Goal: Check status: Check status

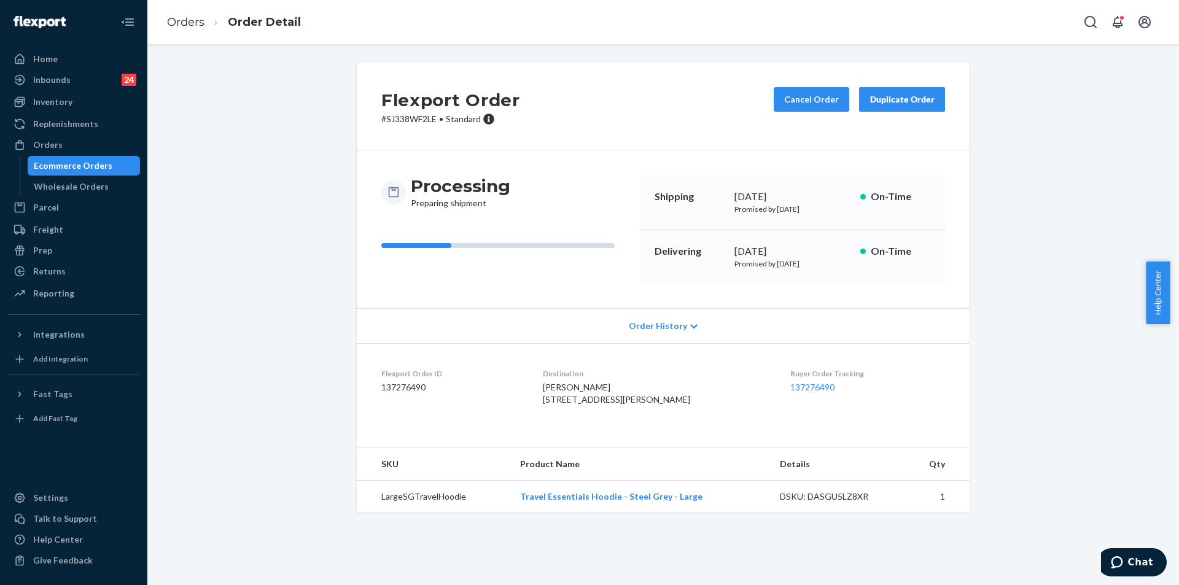
click at [66, 141] on div "Orders" at bounding box center [74, 144] width 130 height 17
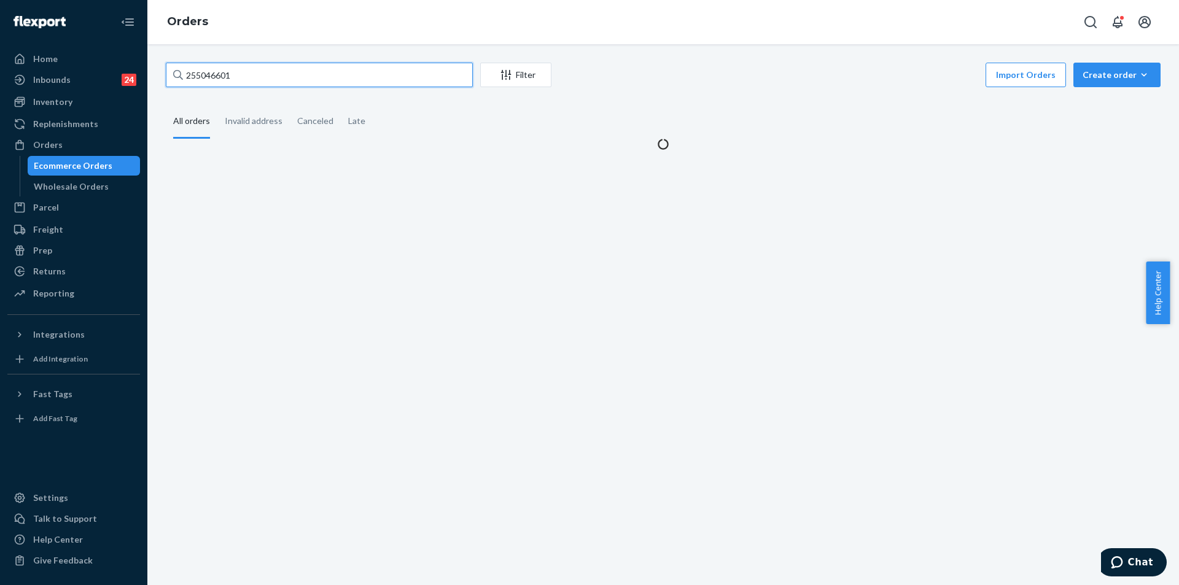
click at [427, 69] on input "255046601" at bounding box center [319, 75] width 307 height 25
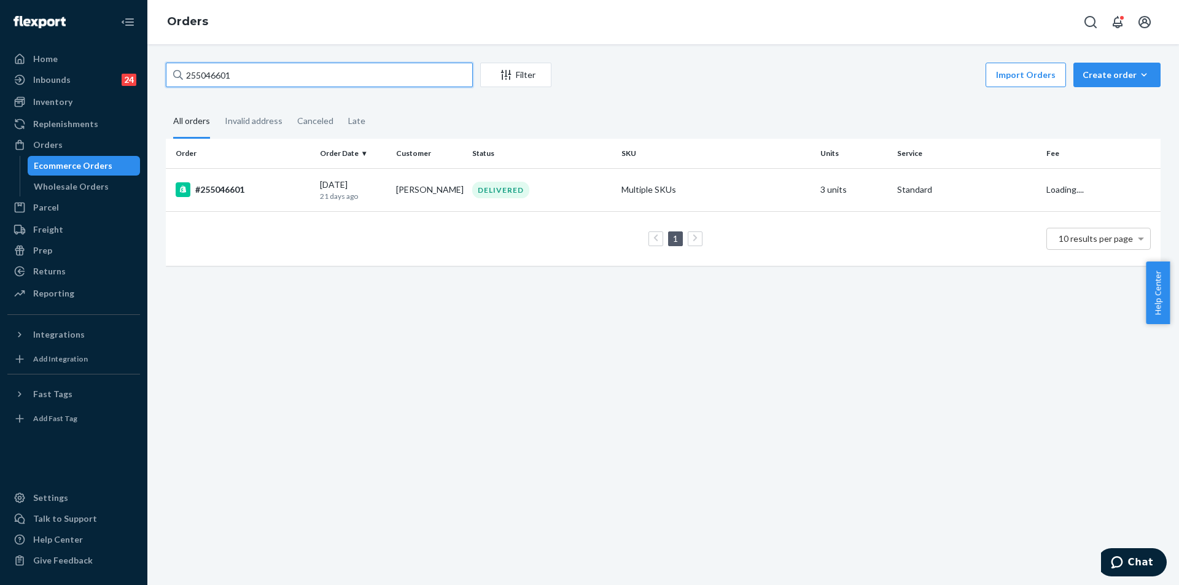
paste input "4934262"
type input "254934262"
click at [744, 198] on td "Multiple SKUs" at bounding box center [716, 190] width 199 height 45
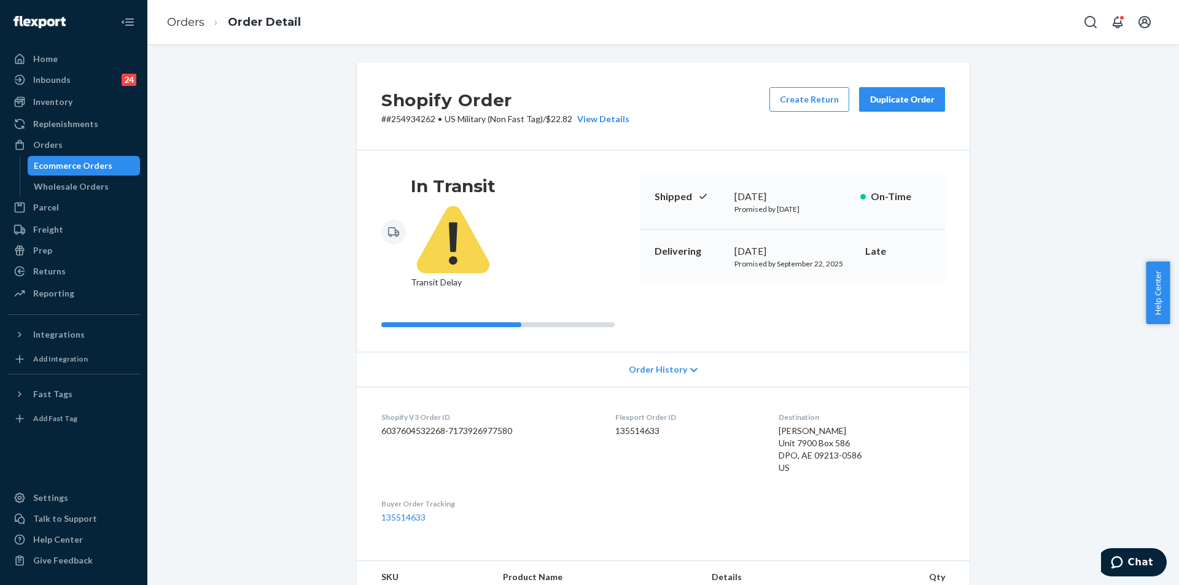
click at [903, 87] on button "Duplicate Order" at bounding box center [902, 99] width 86 height 25
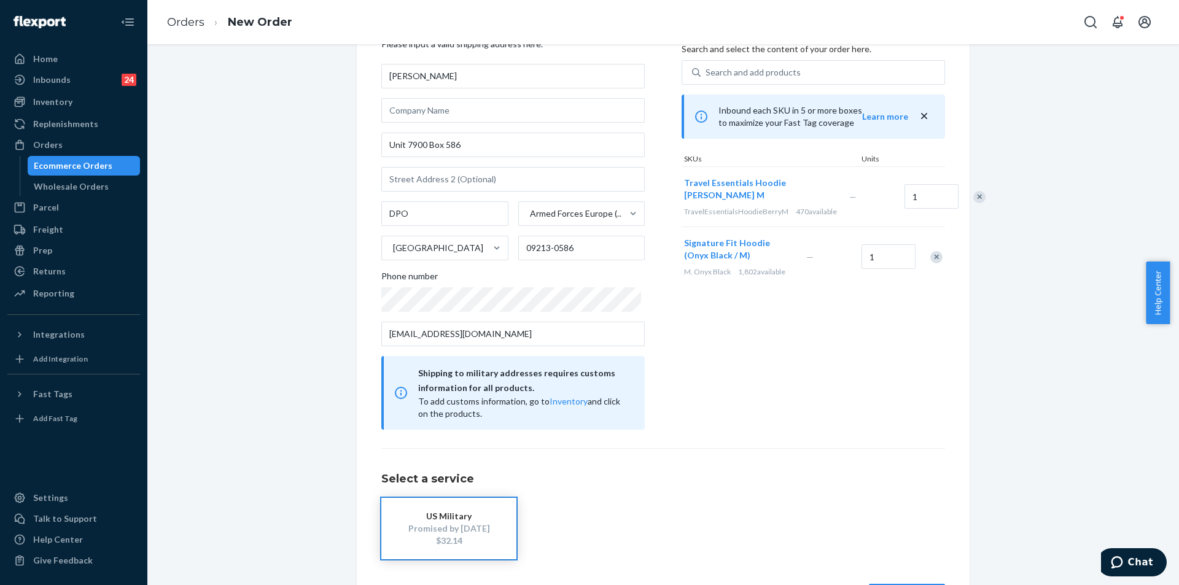
scroll to position [109, 0]
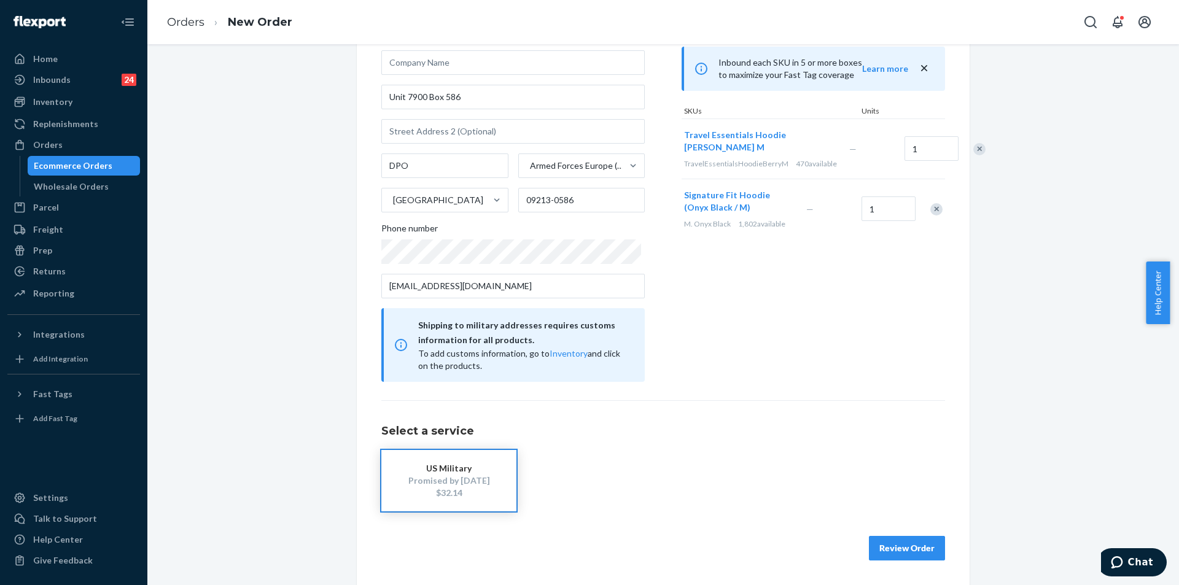
click at [916, 536] on button "Review Order" at bounding box center [907, 548] width 76 height 25
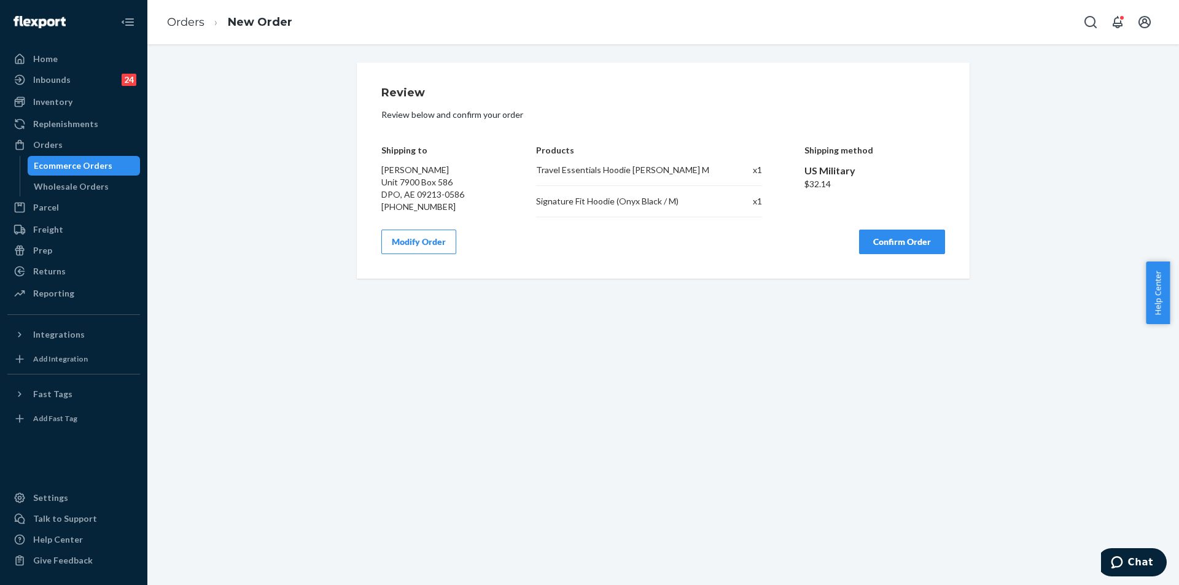
click at [920, 255] on div "Review Review below and confirm your order Shipping to [PERSON_NAME] Unit 7900 …" at bounding box center [663, 171] width 613 height 216
click at [908, 245] on button "Confirm Order" at bounding box center [902, 242] width 86 height 25
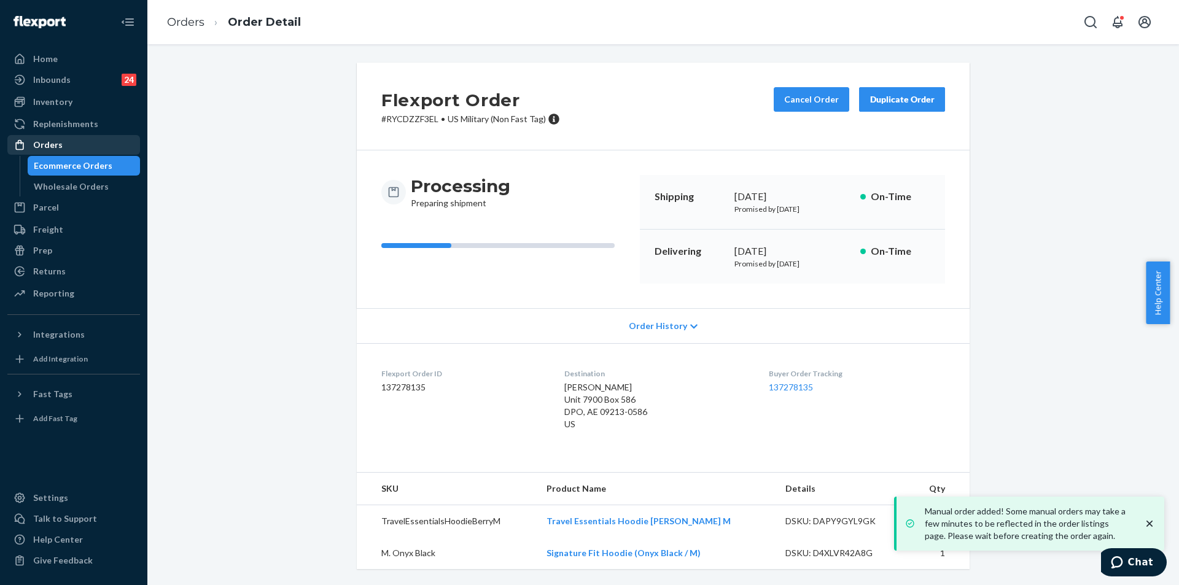
click at [72, 148] on div "Orders" at bounding box center [74, 144] width 130 height 17
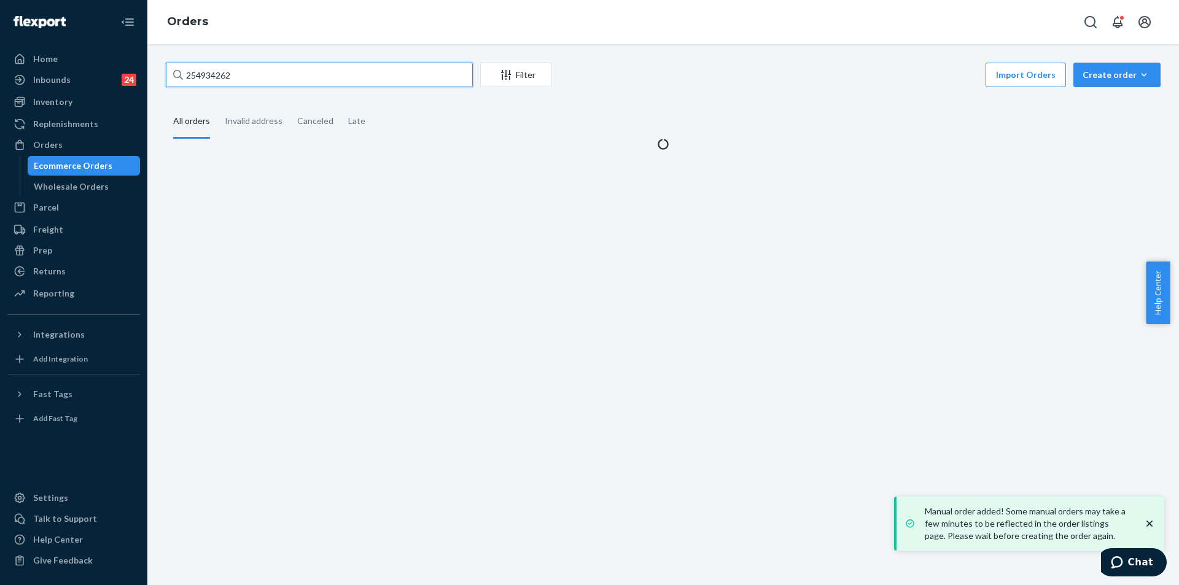
click at [281, 72] on input "254934262" at bounding box center [319, 75] width 307 height 25
paste input "5357685"
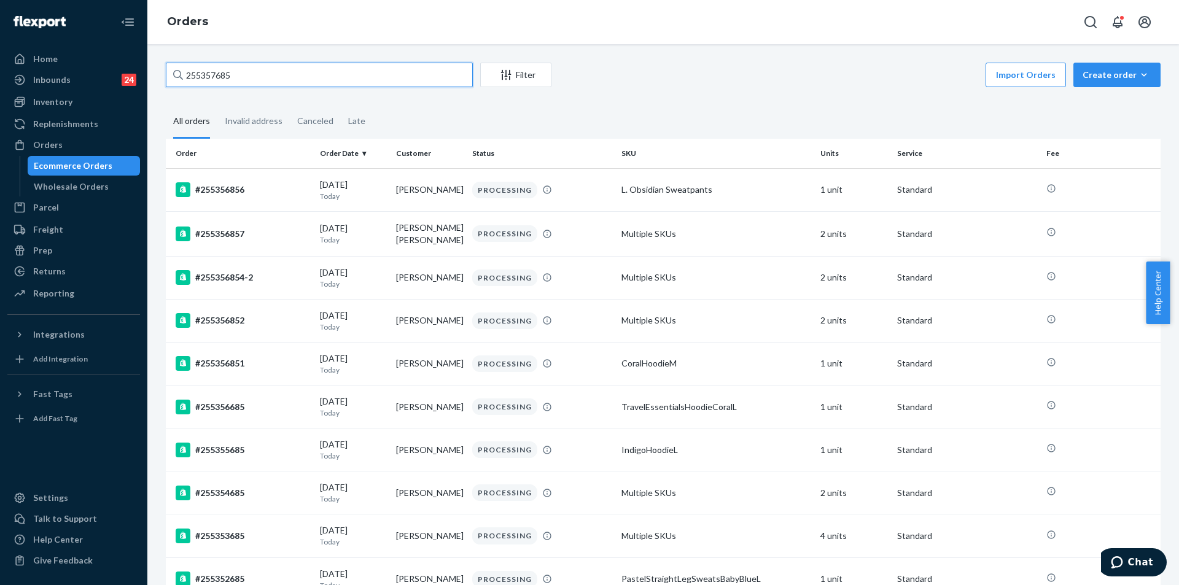
click at [254, 67] on input "255357685" at bounding box center [319, 75] width 307 height 25
paste input "295240"
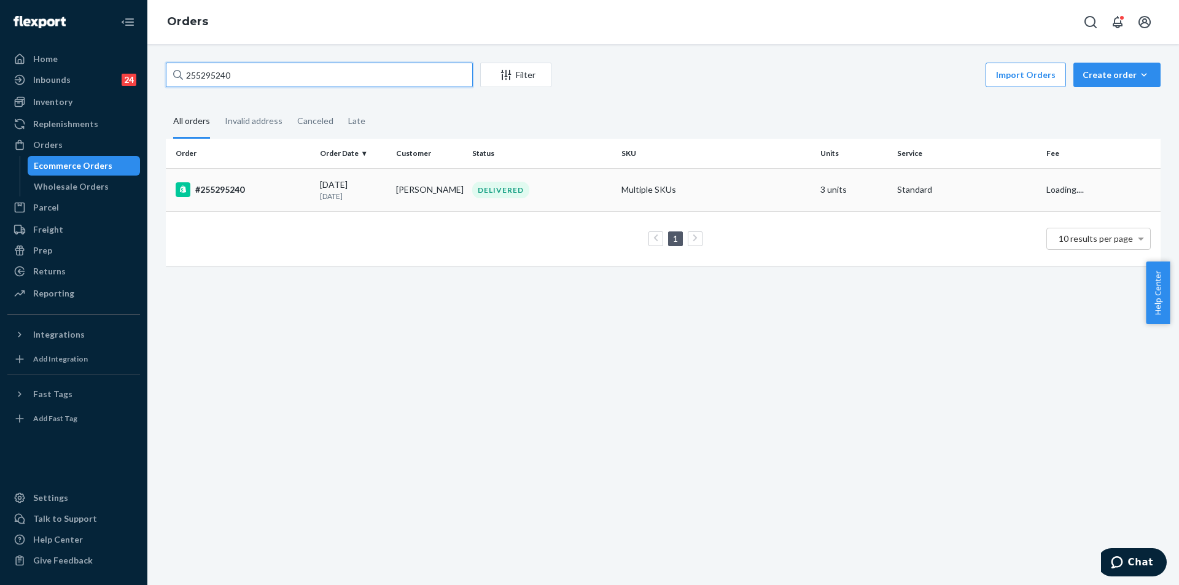
type input "255295240"
click at [497, 184] on div "DELIVERED" at bounding box center [500, 190] width 57 height 17
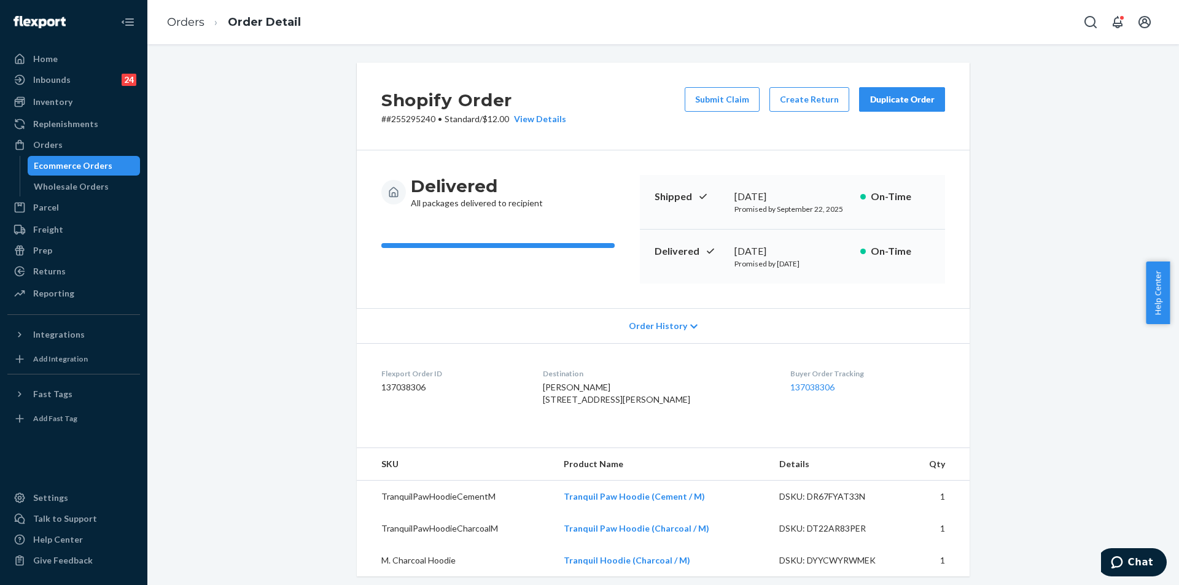
drag, startPoint x: 722, startPoint y: 246, endPoint x: 842, endPoint y: 249, distance: 120.4
click at [842, 249] on div "Delivered [DATE] Promised by [DATE] On-Time" at bounding box center [792, 257] width 305 height 54
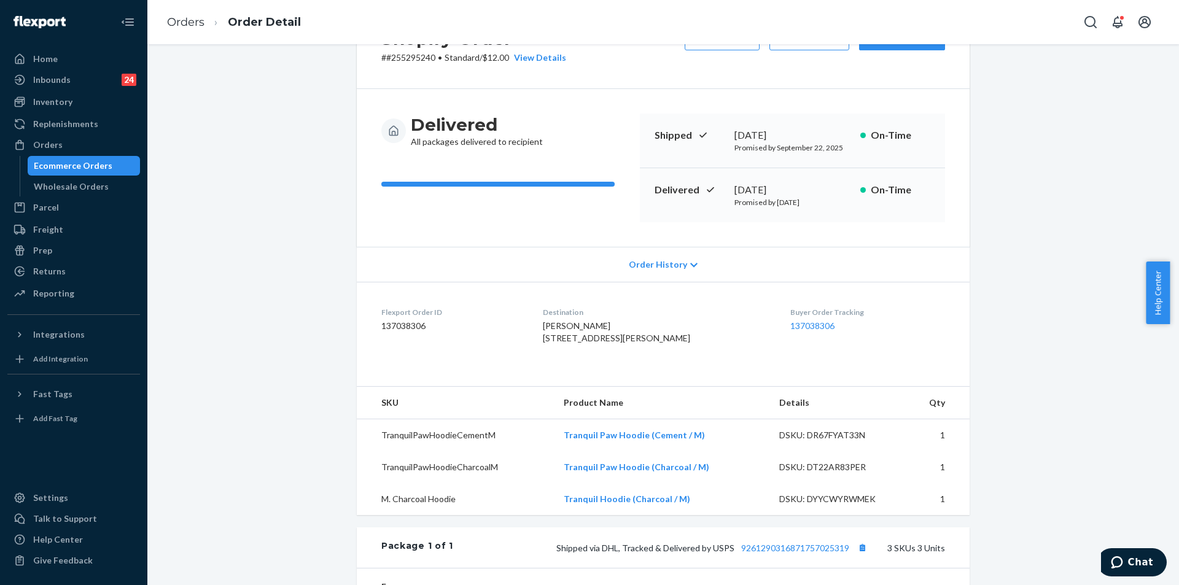
copy span "[STREET_ADDRESS][PERSON_NAME]"
drag, startPoint x: 558, startPoint y: 338, endPoint x: 584, endPoint y: 359, distance: 32.8
click at [584, 345] on div "[PERSON_NAME] [STREET_ADDRESS][PERSON_NAME]" at bounding box center [657, 332] width 228 height 25
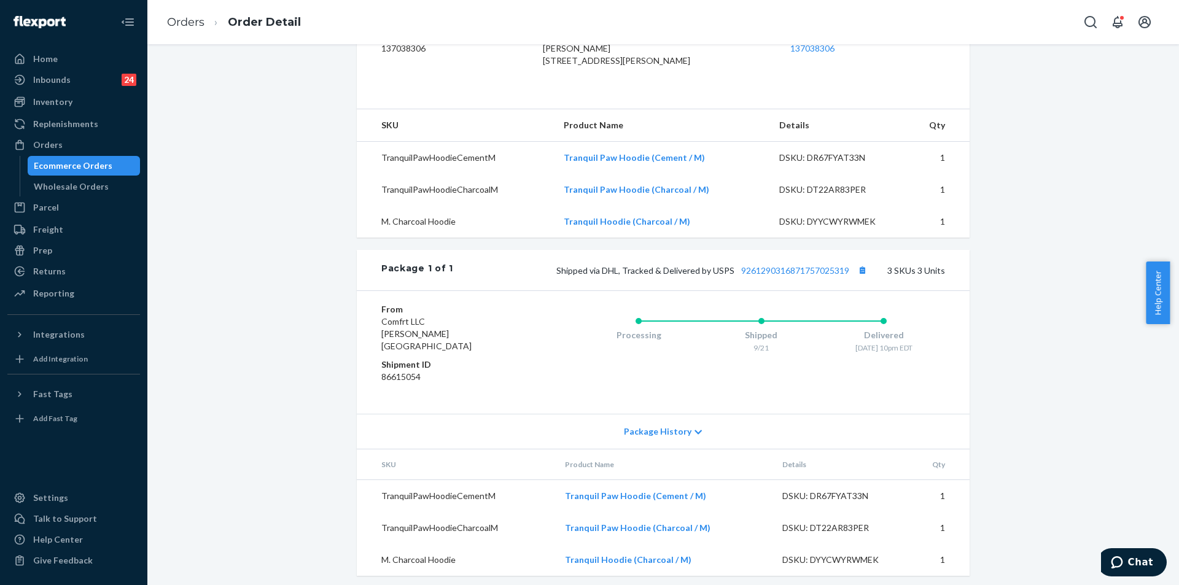
scroll to position [357, 0]
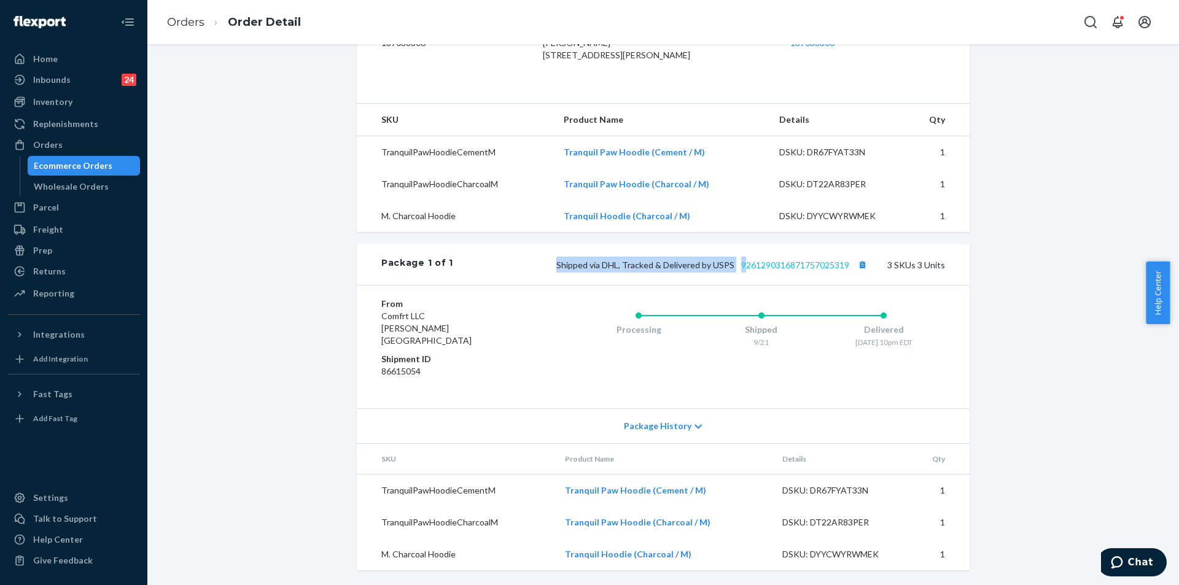
drag, startPoint x: 574, startPoint y: 270, endPoint x: 743, endPoint y: 273, distance: 168.9
click at [743, 273] on div "Shipped via DHL, Tracked & Delivered by USPS 9261290316871757025319 3 SKUs 3 Un…" at bounding box center [699, 265] width 492 height 16
drag, startPoint x: 657, startPoint y: 303, endPoint x: 605, endPoint y: 288, distance: 54.4
click at [656, 304] on div "From Comfrt LLC [PERSON_NAME][GEOGRAPHIC_DATA] Shipment ID 86615054 Processing …" at bounding box center [663, 346] width 613 height 123
copy span "DHL, Tracked & Delivered by USPS 926129031687175702531"
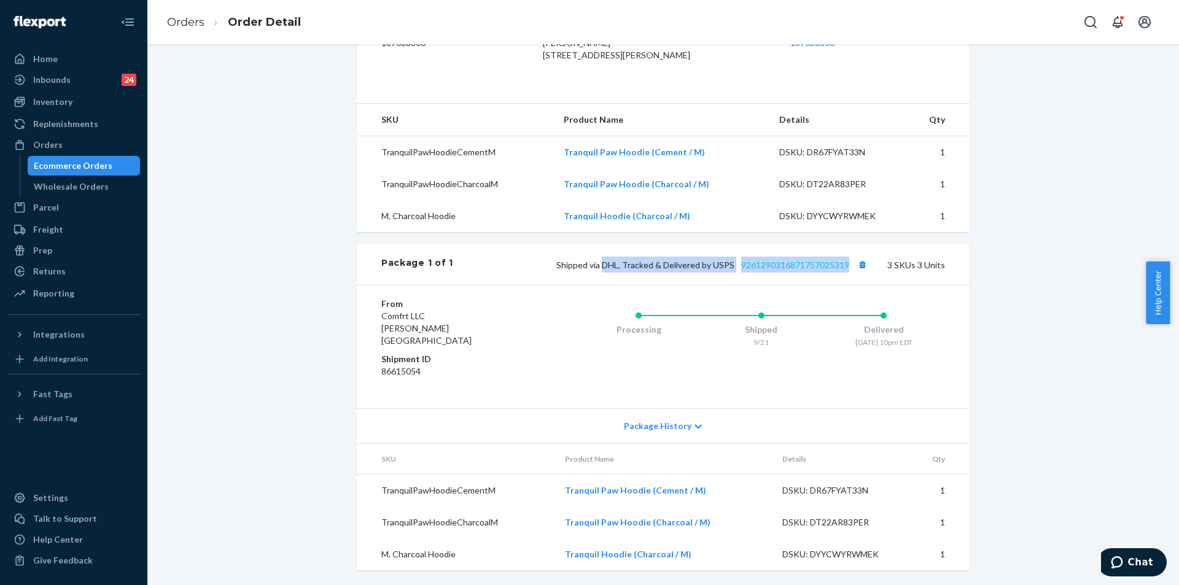
copy span "DHL, Tracked & Delivered by USPS 9261290316871757025319"
drag, startPoint x: 601, startPoint y: 278, endPoint x: 846, endPoint y: 282, distance: 245.7
click at [846, 270] on span "Shipped via DHL, Tracked & Delivered by USPS 9261290316871757025319" at bounding box center [713, 265] width 314 height 10
